Goal: Information Seeking & Learning: Learn about a topic

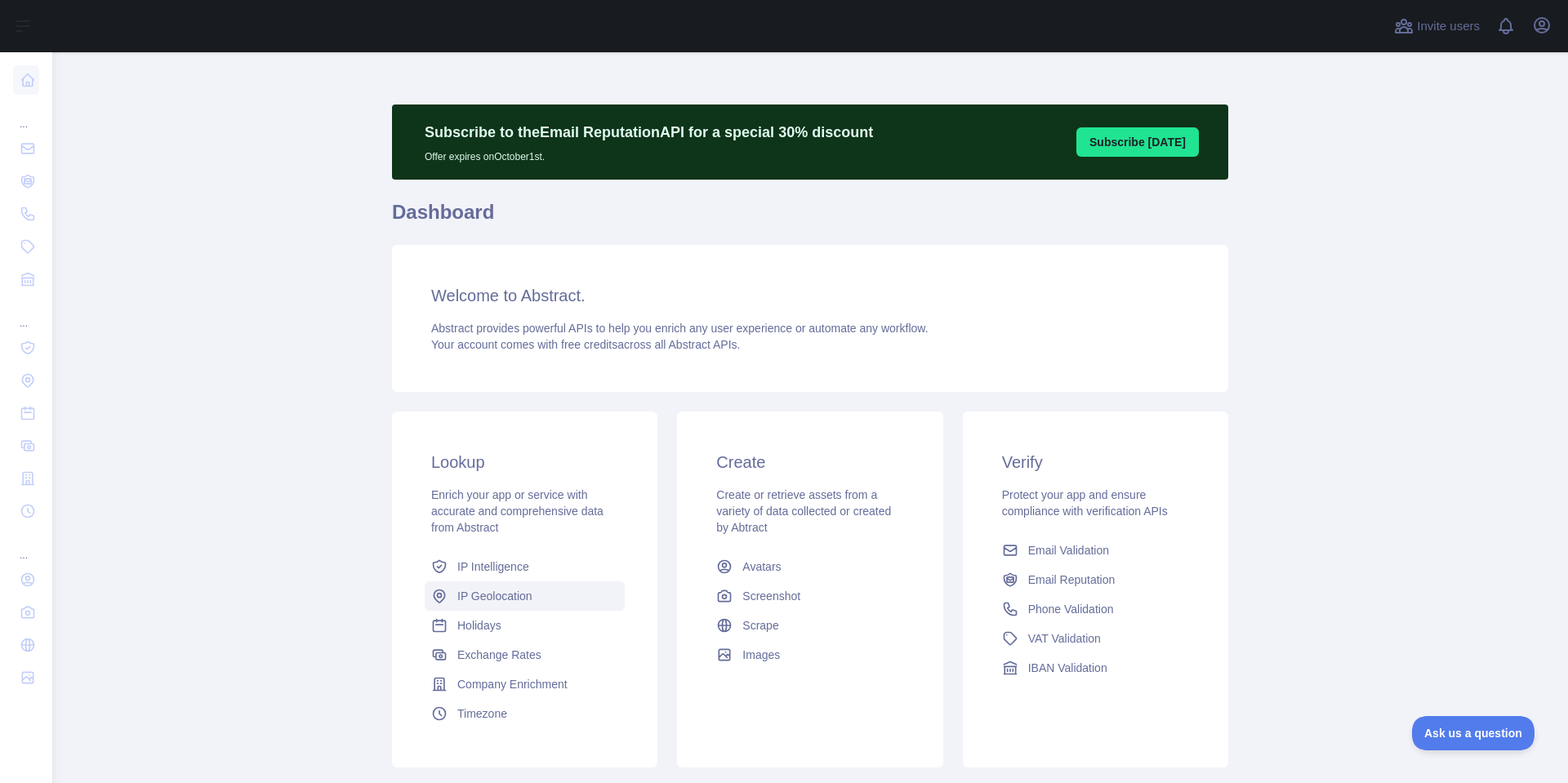
click at [505, 594] on span "IP Geolocation" at bounding box center [495, 596] width 75 height 17
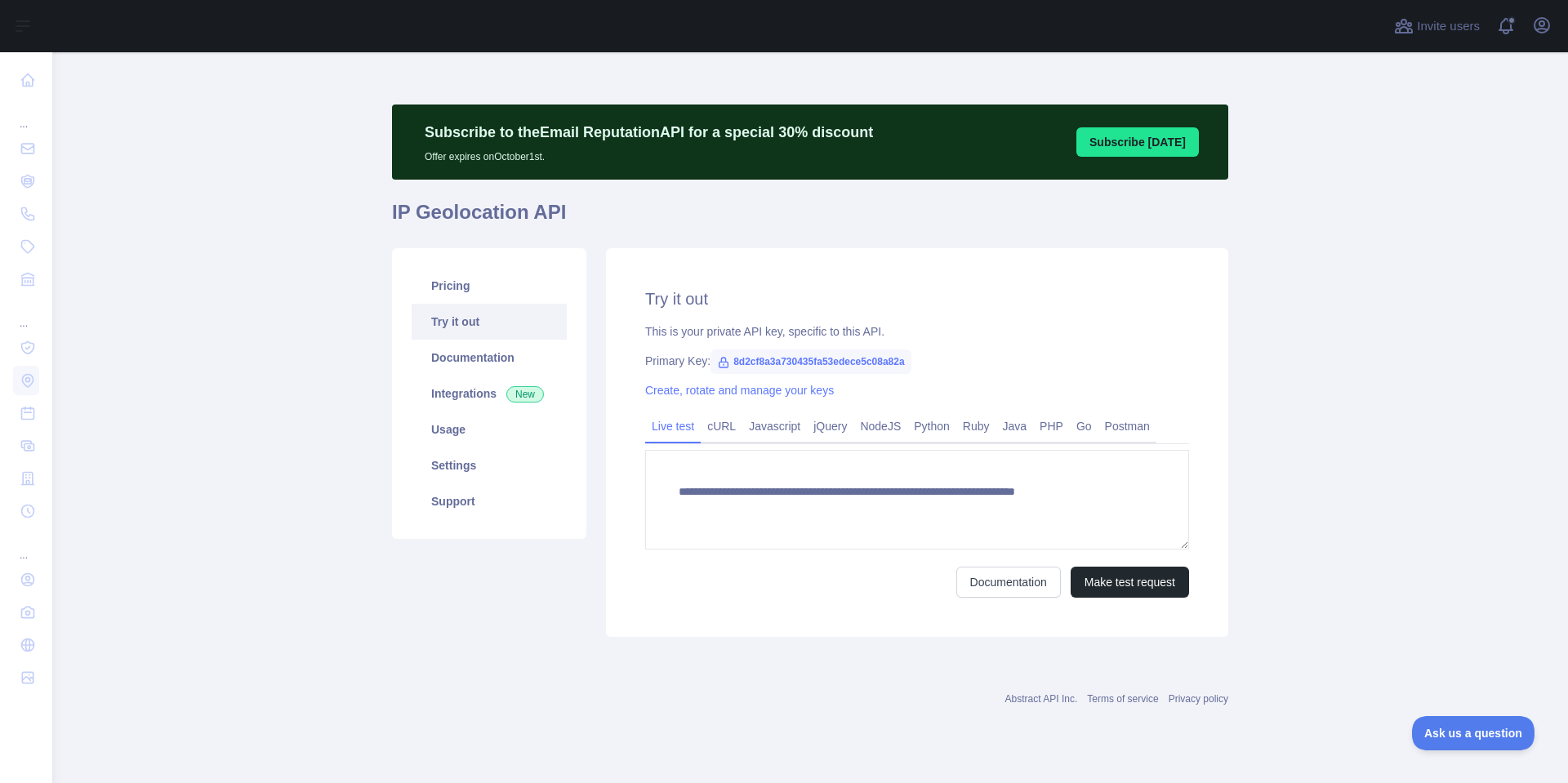
type textarea "**********"
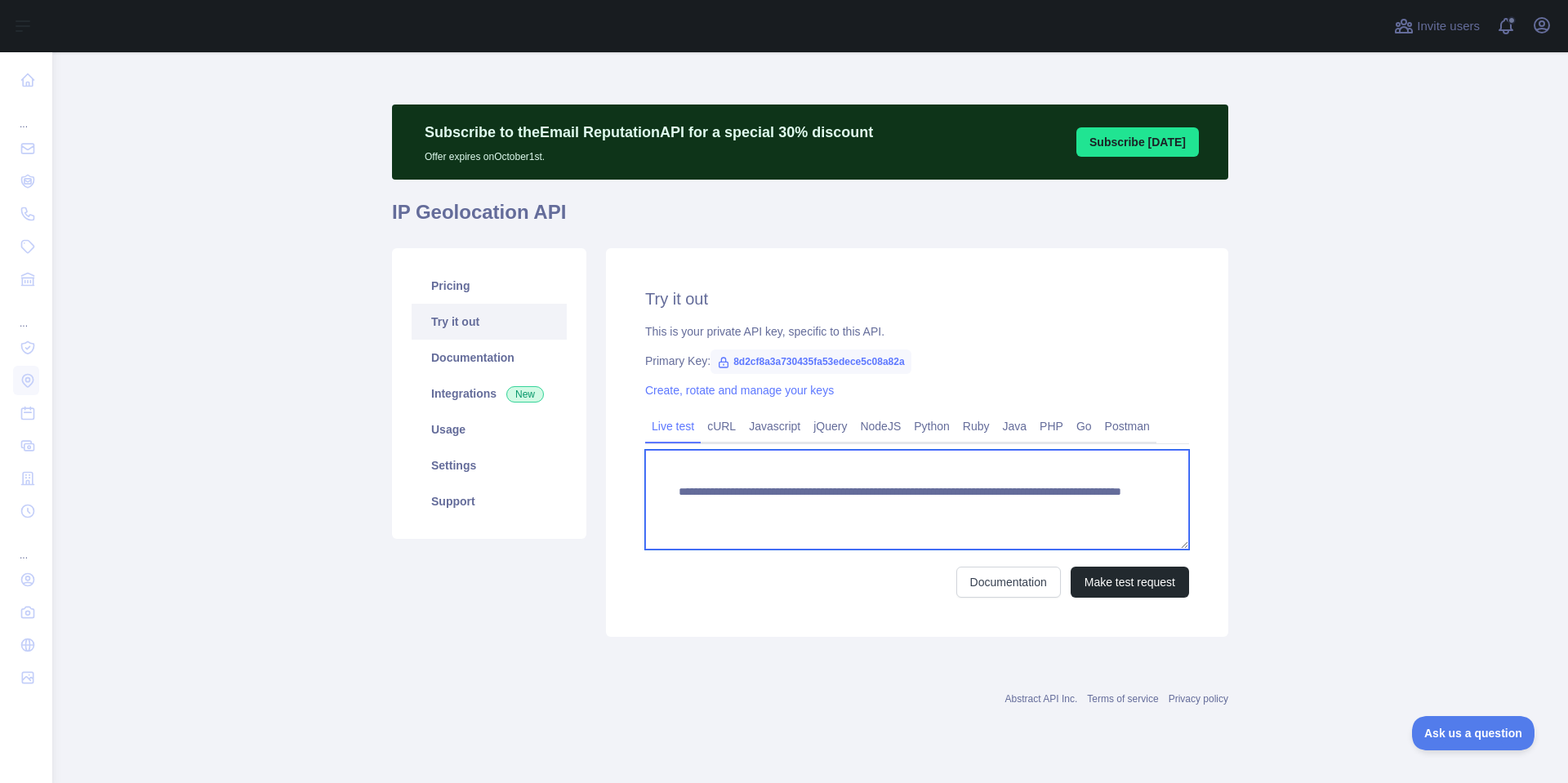
drag, startPoint x: 985, startPoint y: 511, endPoint x: 1090, endPoint y: 502, distance: 105.4
click at [1090, 502] on textarea "**********" at bounding box center [916, 500] width 544 height 100
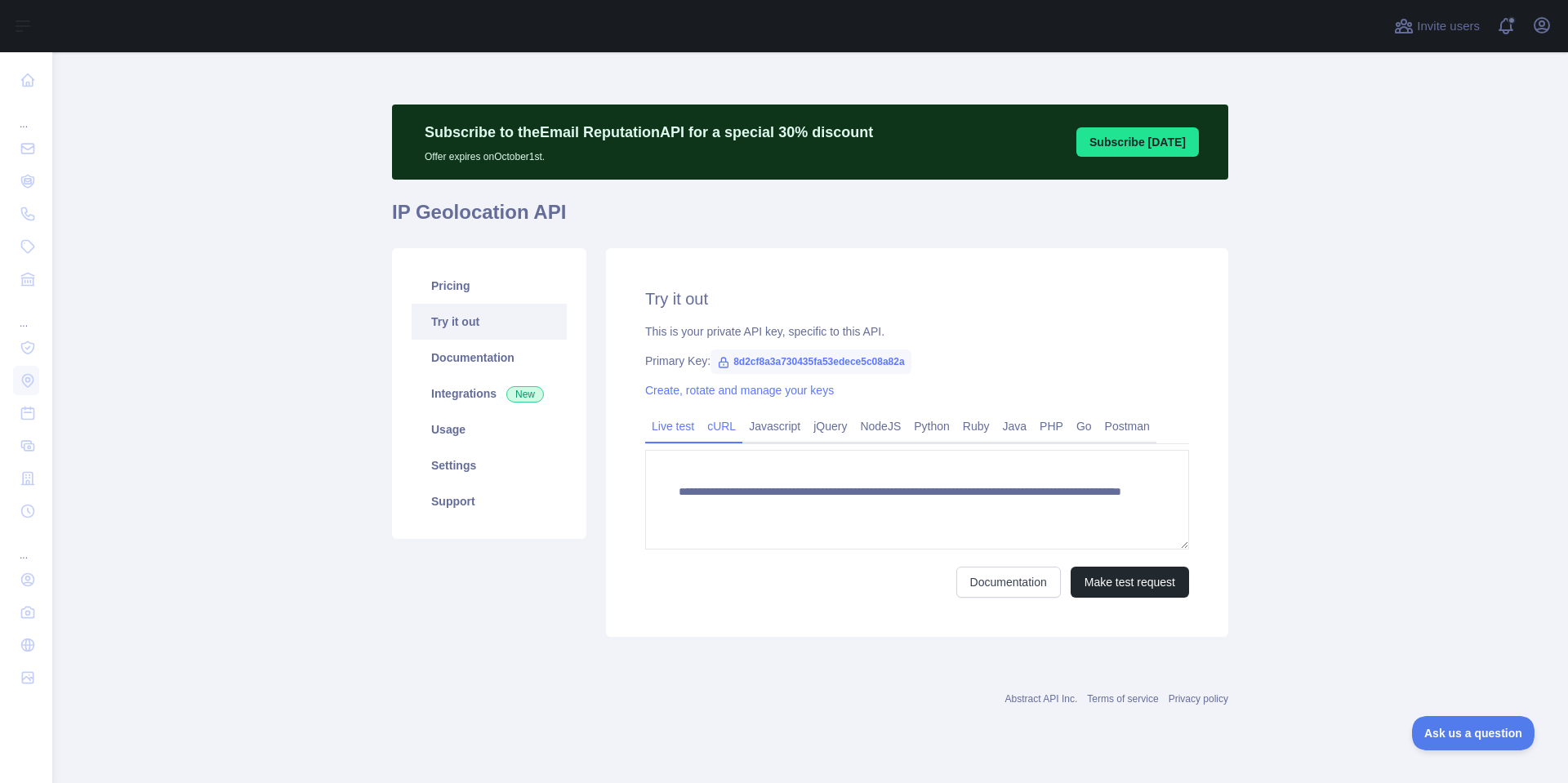
click at [723, 427] on link "cURL" at bounding box center [721, 426] width 42 height 26
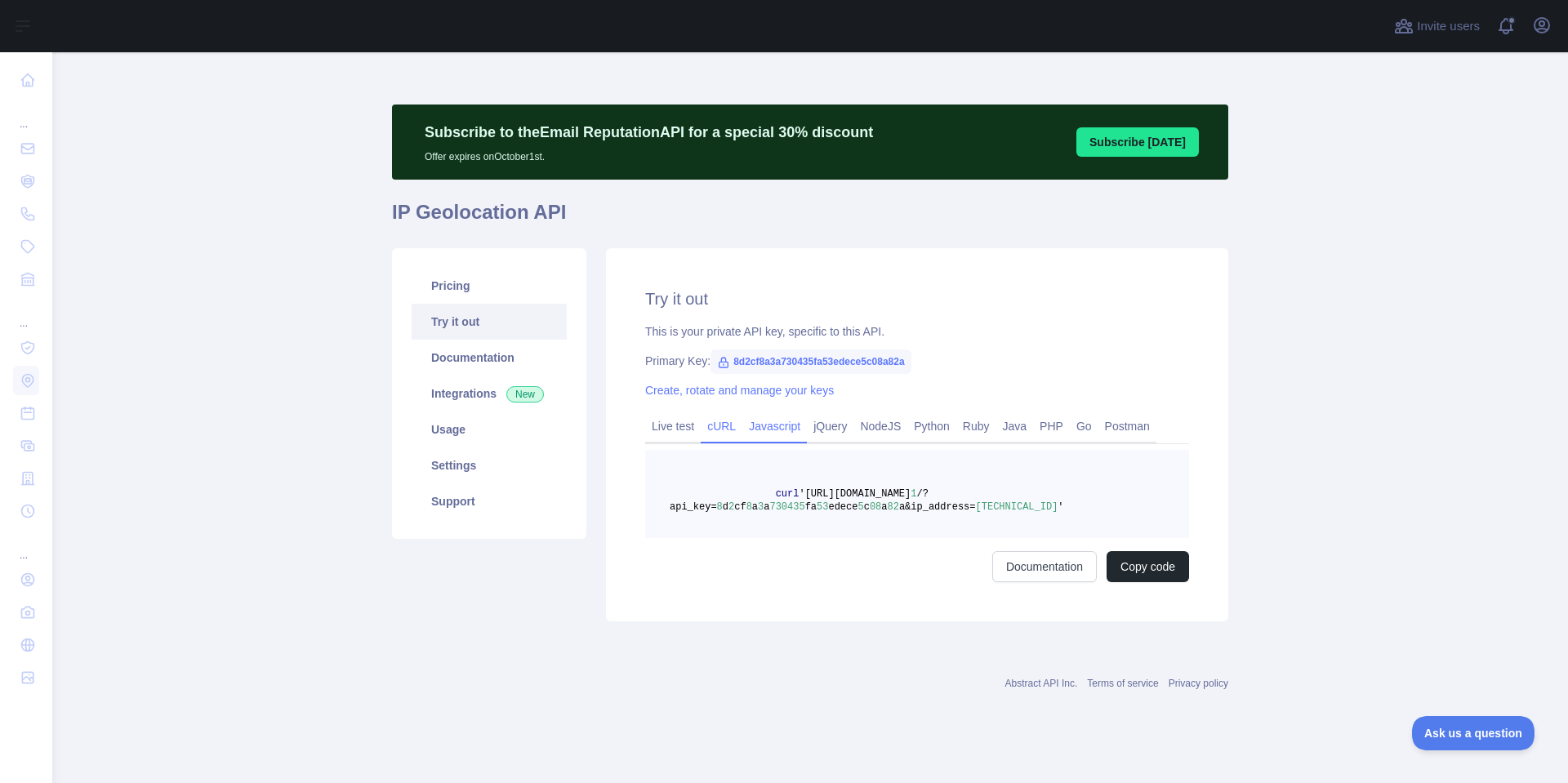
click at [760, 428] on link "Javascript" at bounding box center [775, 426] width 65 height 26
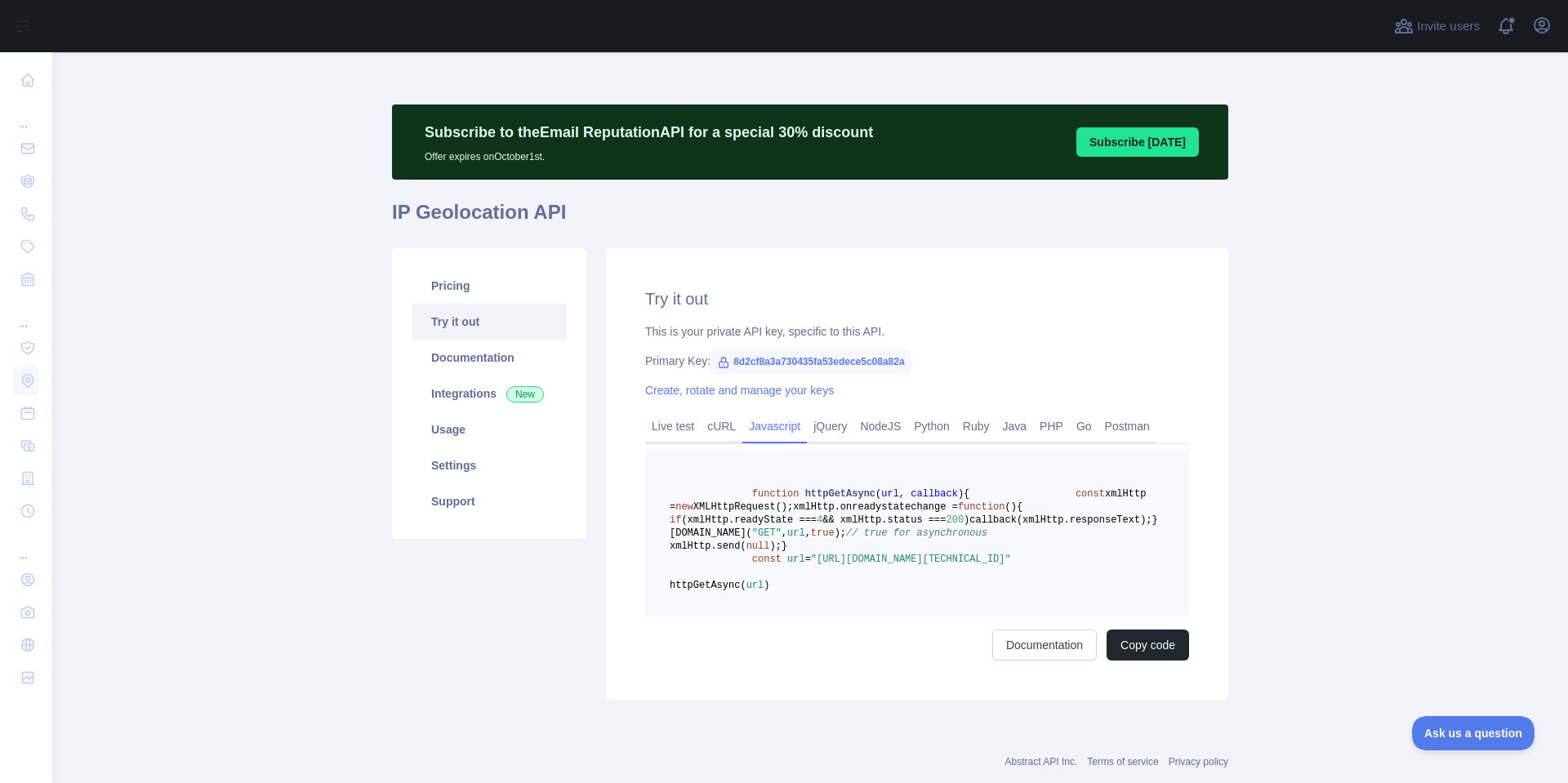
drag, startPoint x: 946, startPoint y: 640, endPoint x: 1031, endPoint y: 633, distance: 85.3
click at [1031, 616] on pre "function httpGetAsync ( url, callback ) { const xmlHttp = new XMLHttpRequest();…" at bounding box center [916, 533] width 544 height 167
click at [660, 423] on link "Live test" at bounding box center [672, 426] width 56 height 26
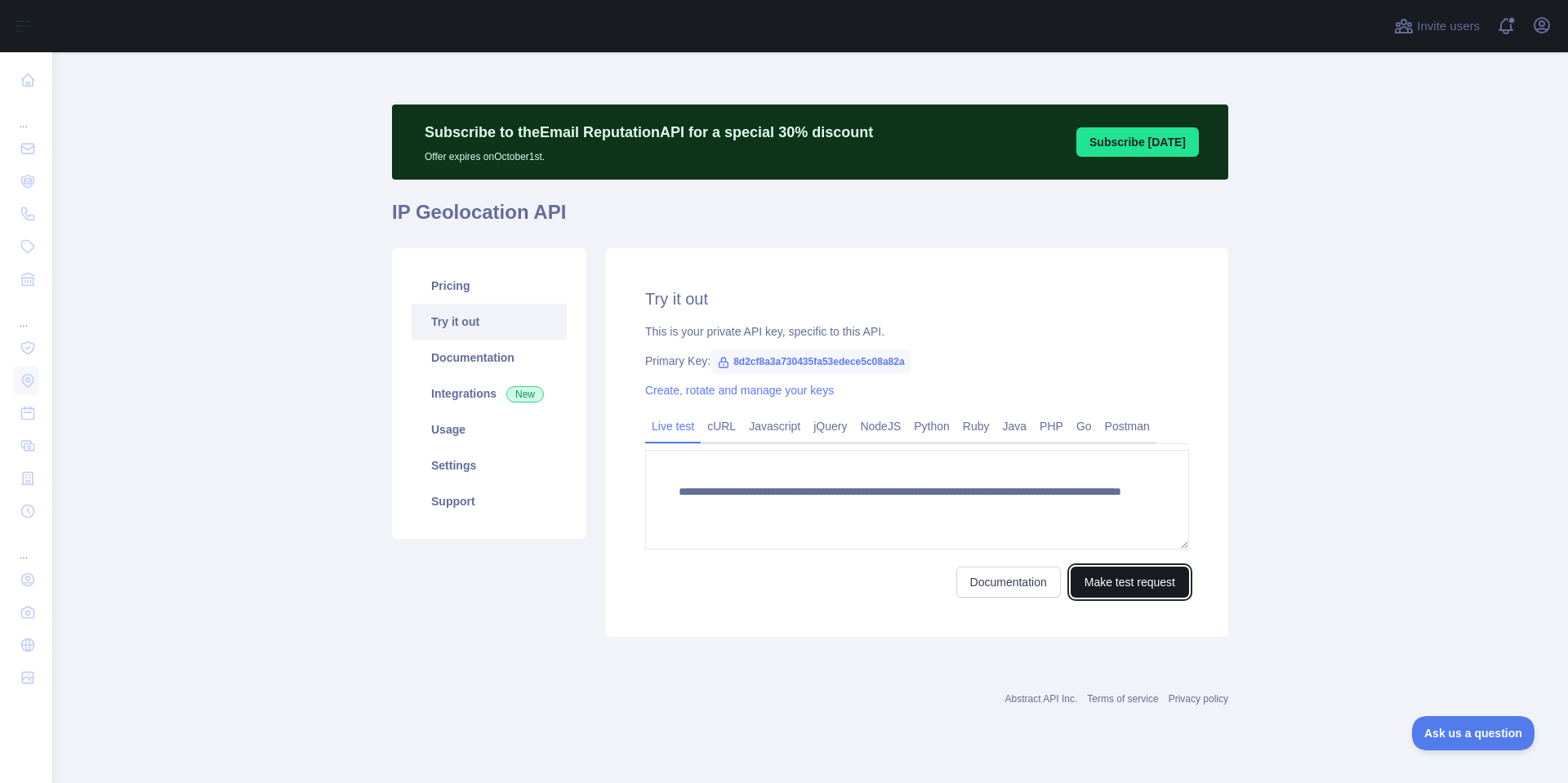
click at [1144, 589] on button "Make test request" at bounding box center [1130, 582] width 119 height 31
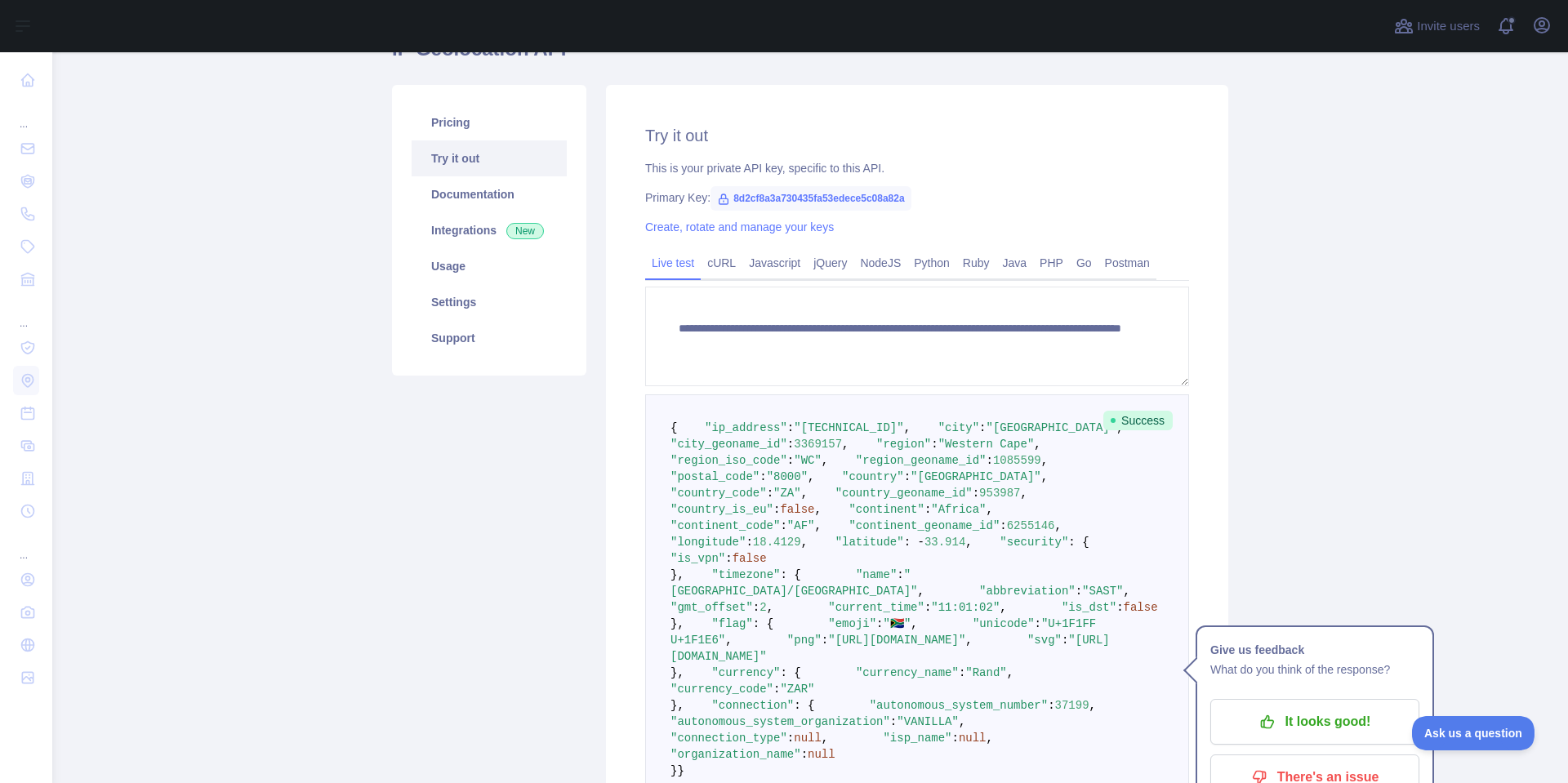
scroll to position [245, 0]
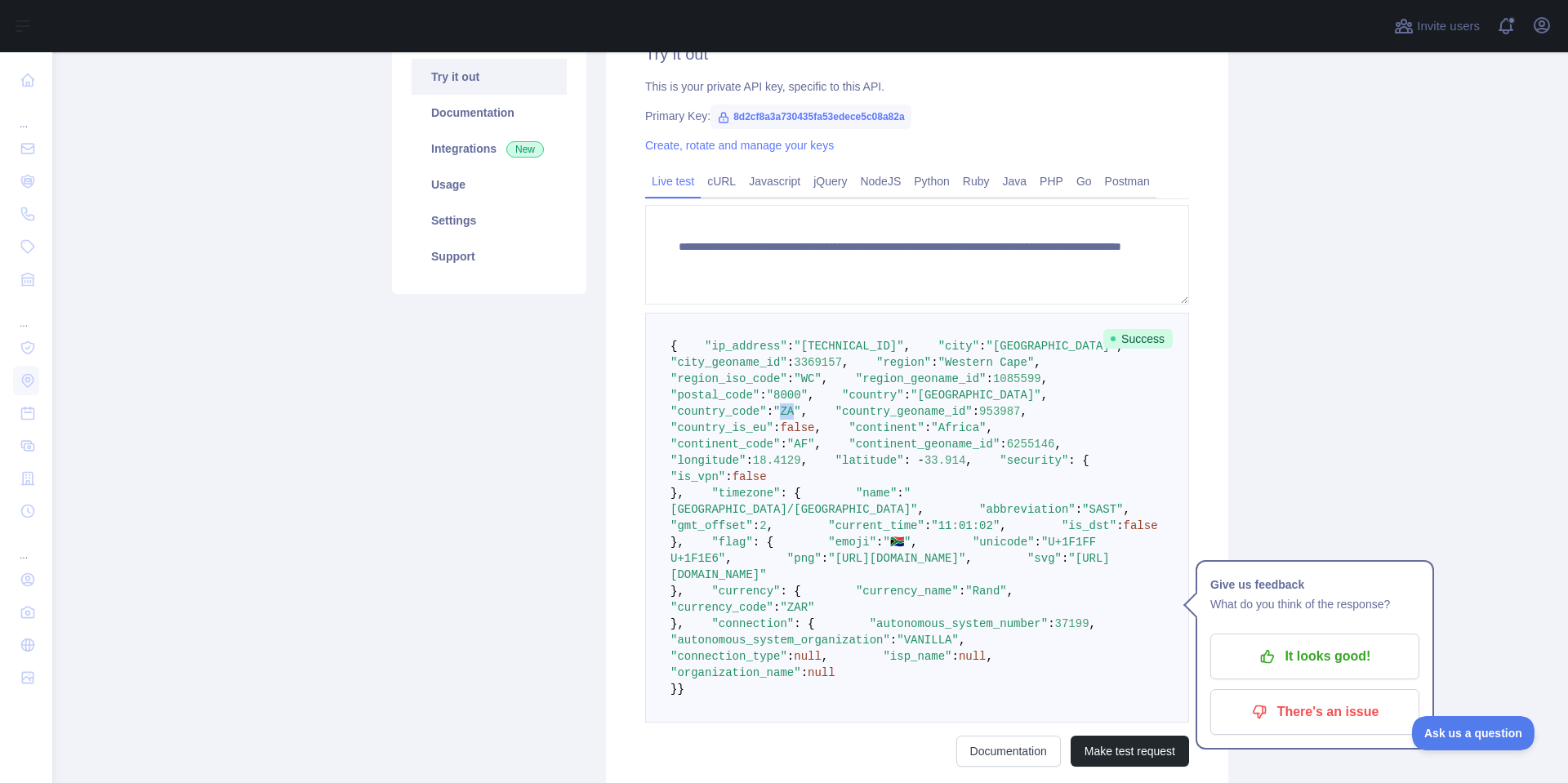
drag, startPoint x: 797, startPoint y: 493, endPoint x: 808, endPoint y: 489, distance: 11.7
click at [802, 418] on span ""ZA"" at bounding box center [787, 411] width 27 height 13
drag, startPoint x: 822, startPoint y: 489, endPoint x: 689, endPoint y: 491, distance: 133.0
click at [689, 491] on pre "{ "ip_address" : "[TECHNICAL_ID]" , "city" : "[GEOGRAPHIC_DATA]" , "city_geonam…" at bounding box center [916, 517] width 544 height 410
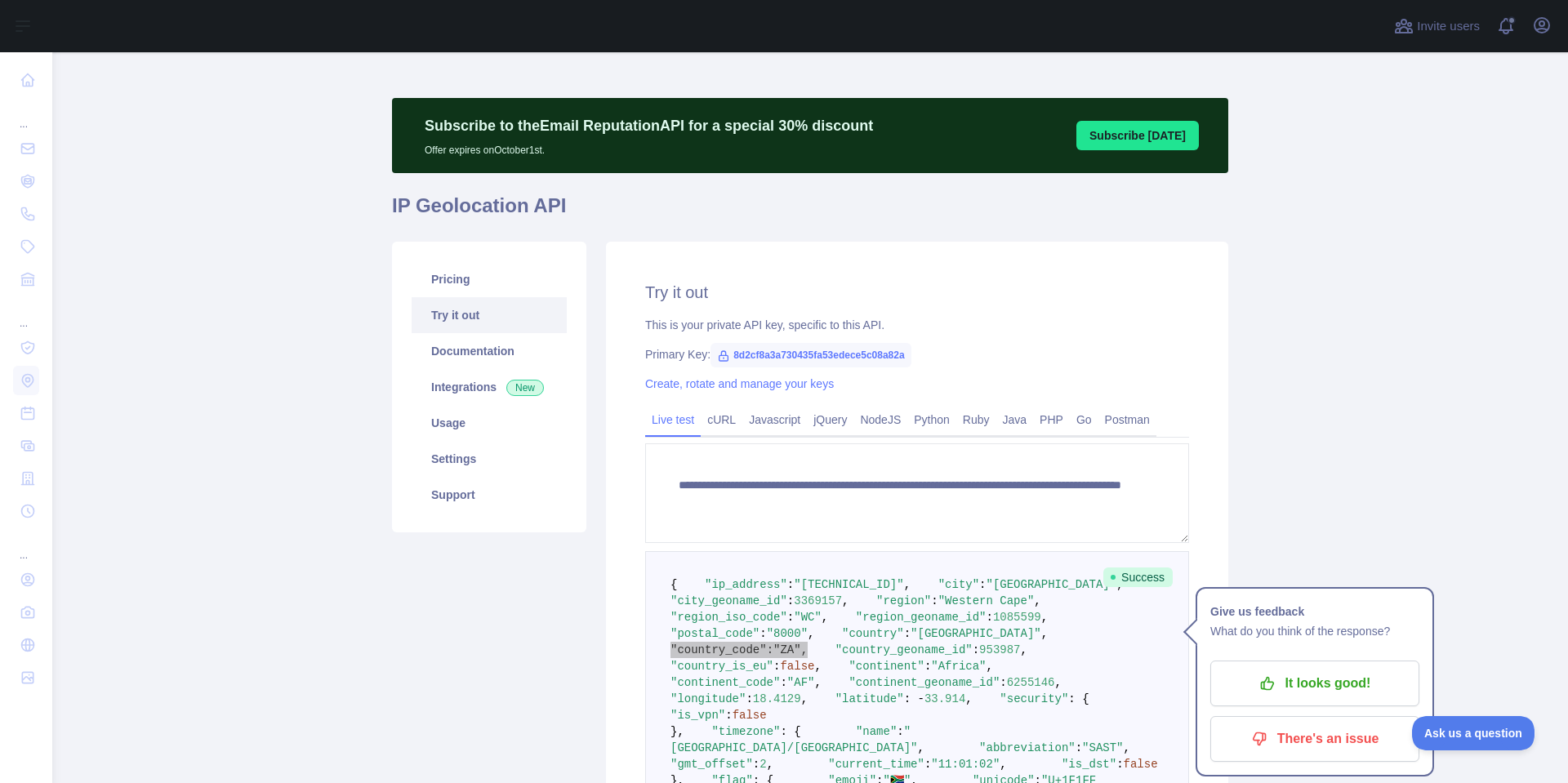
scroll to position [0, 0]
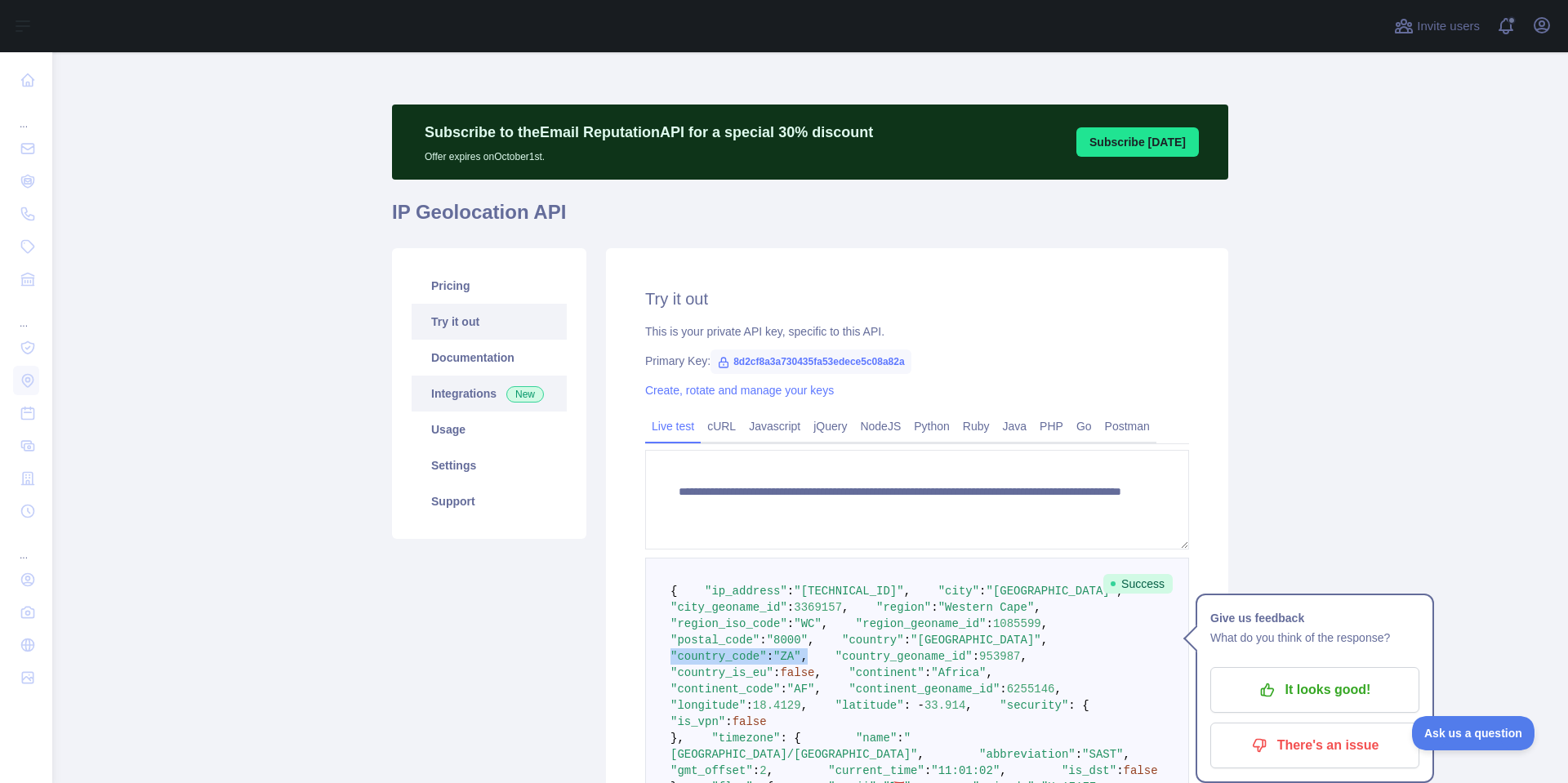
click at [469, 389] on link "Integrations New" at bounding box center [489, 393] width 155 height 36
